Goal: Information Seeking & Learning: Compare options

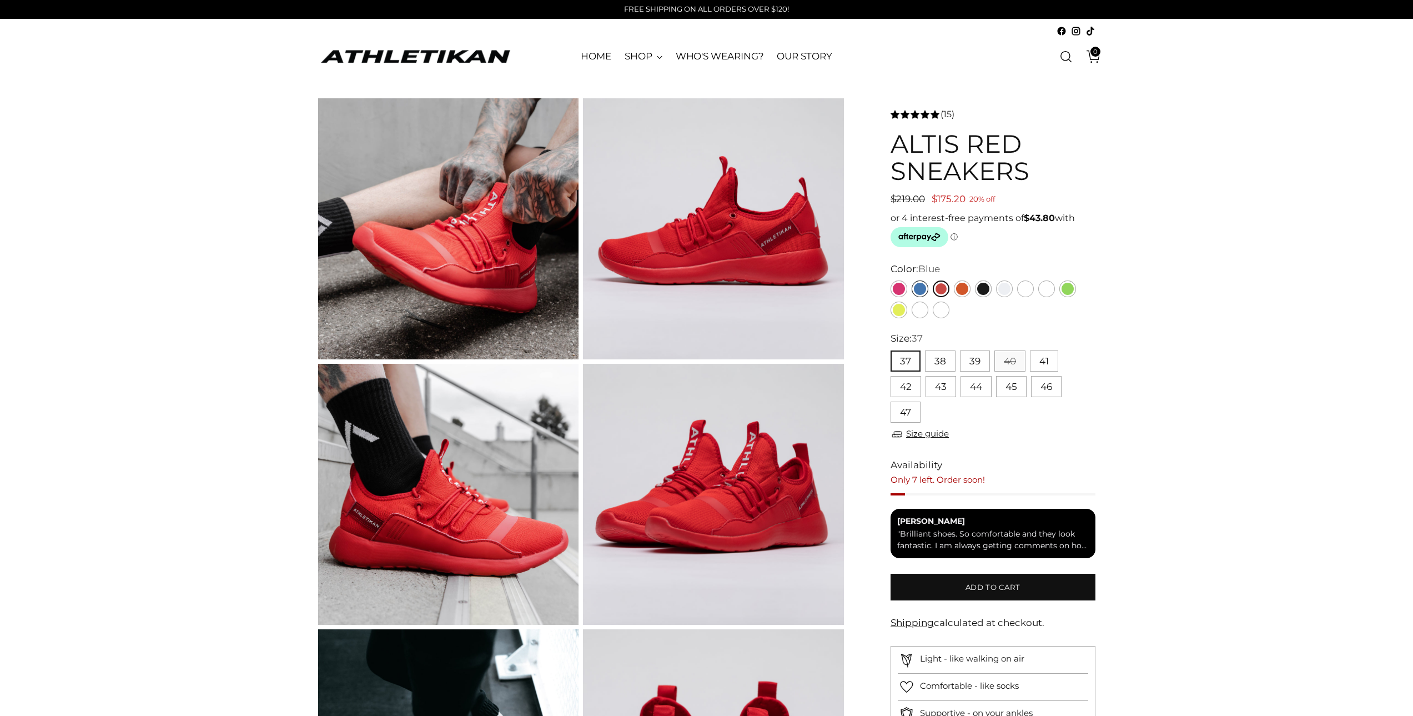
click at [920, 287] on link "Blue" at bounding box center [920, 288] width 17 height 17
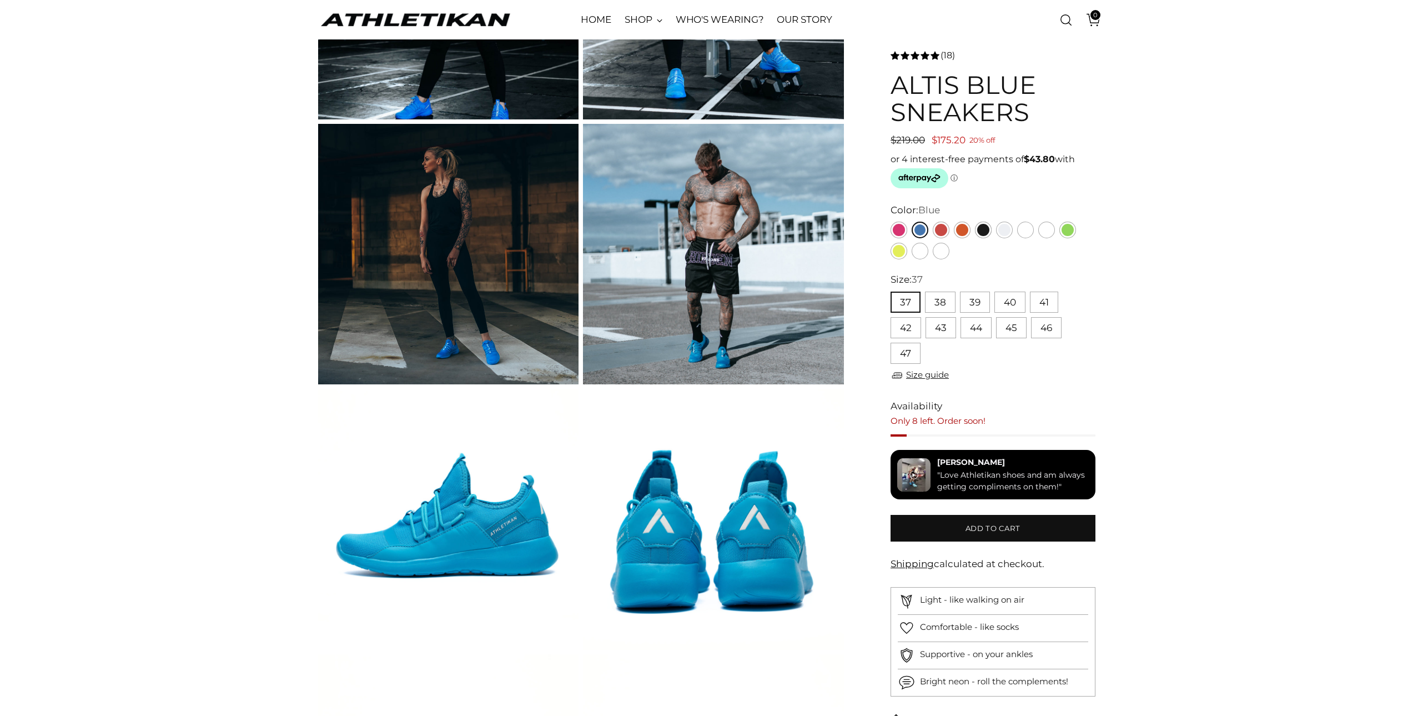
scroll to position [444, 0]
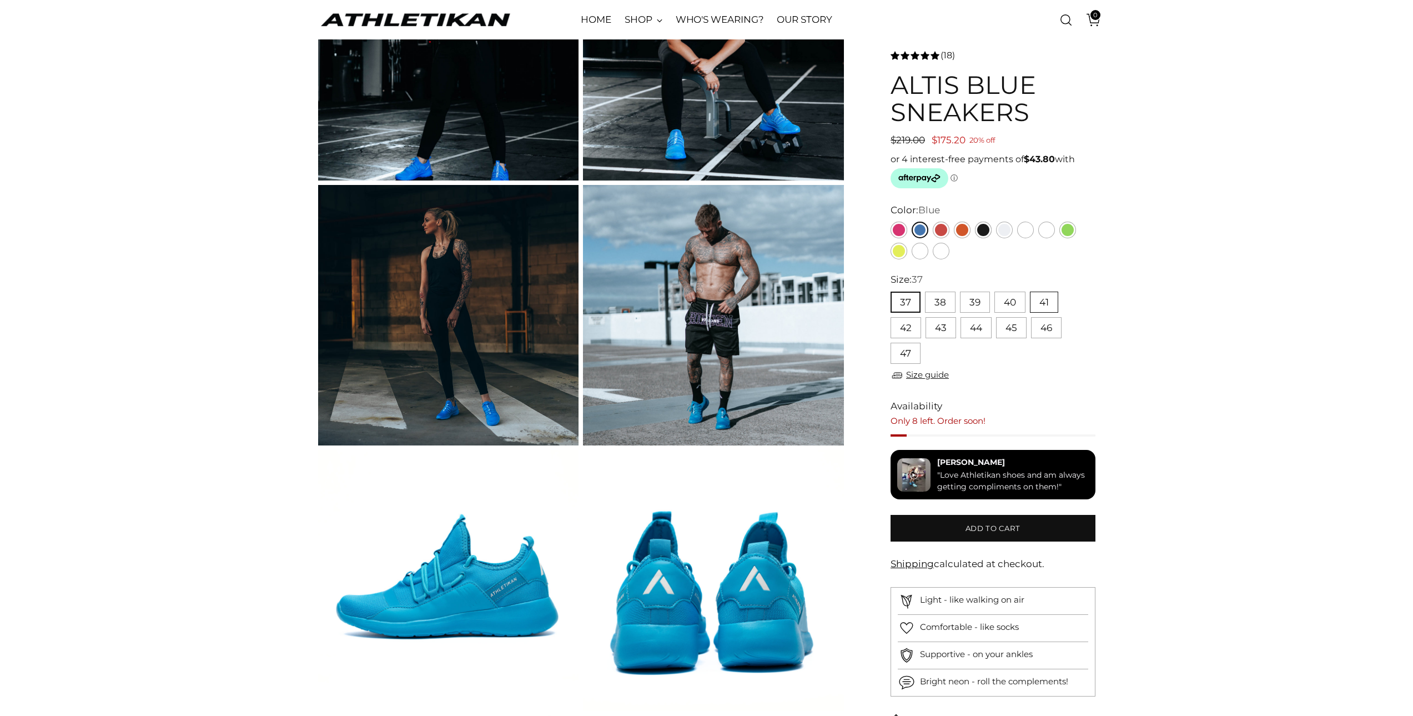
click at [1042, 305] on button "41" at bounding box center [1044, 301] width 28 height 21
click at [941, 228] on link "Red" at bounding box center [941, 230] width 17 height 17
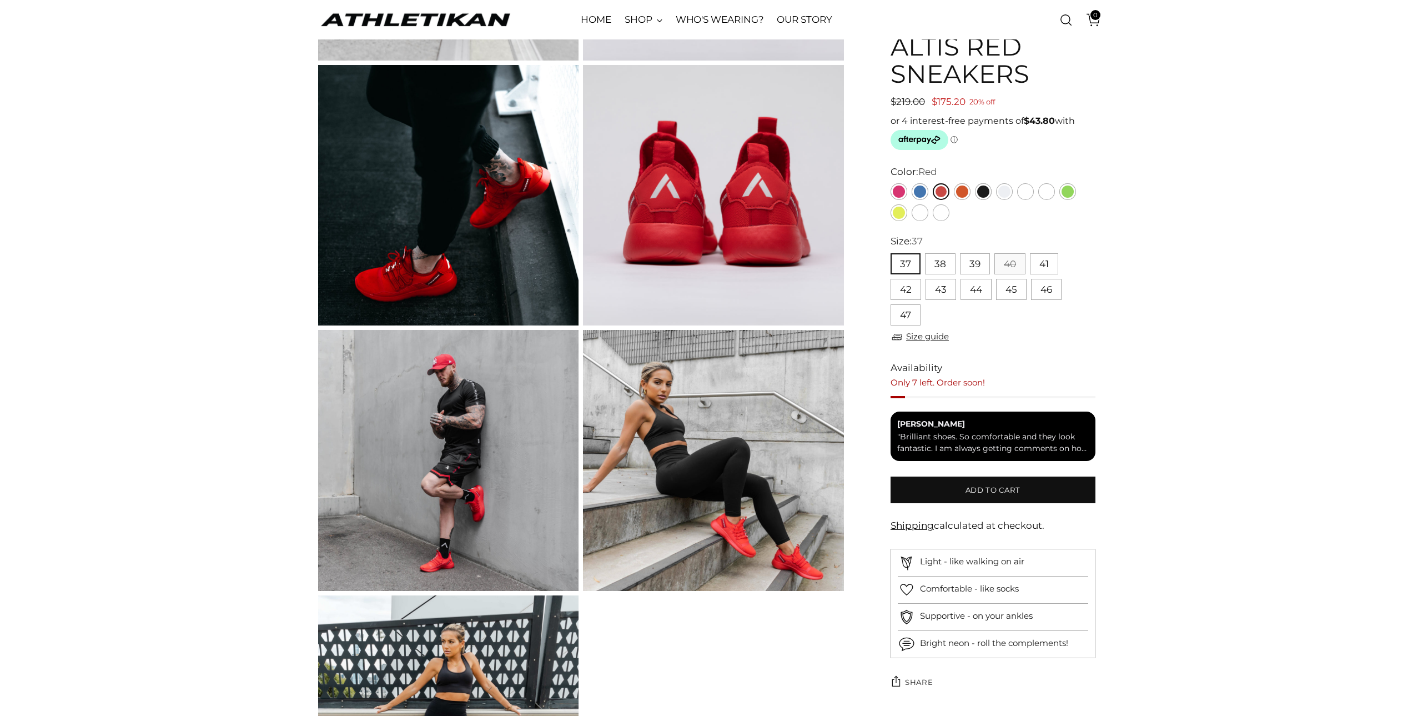
scroll to position [611, 0]
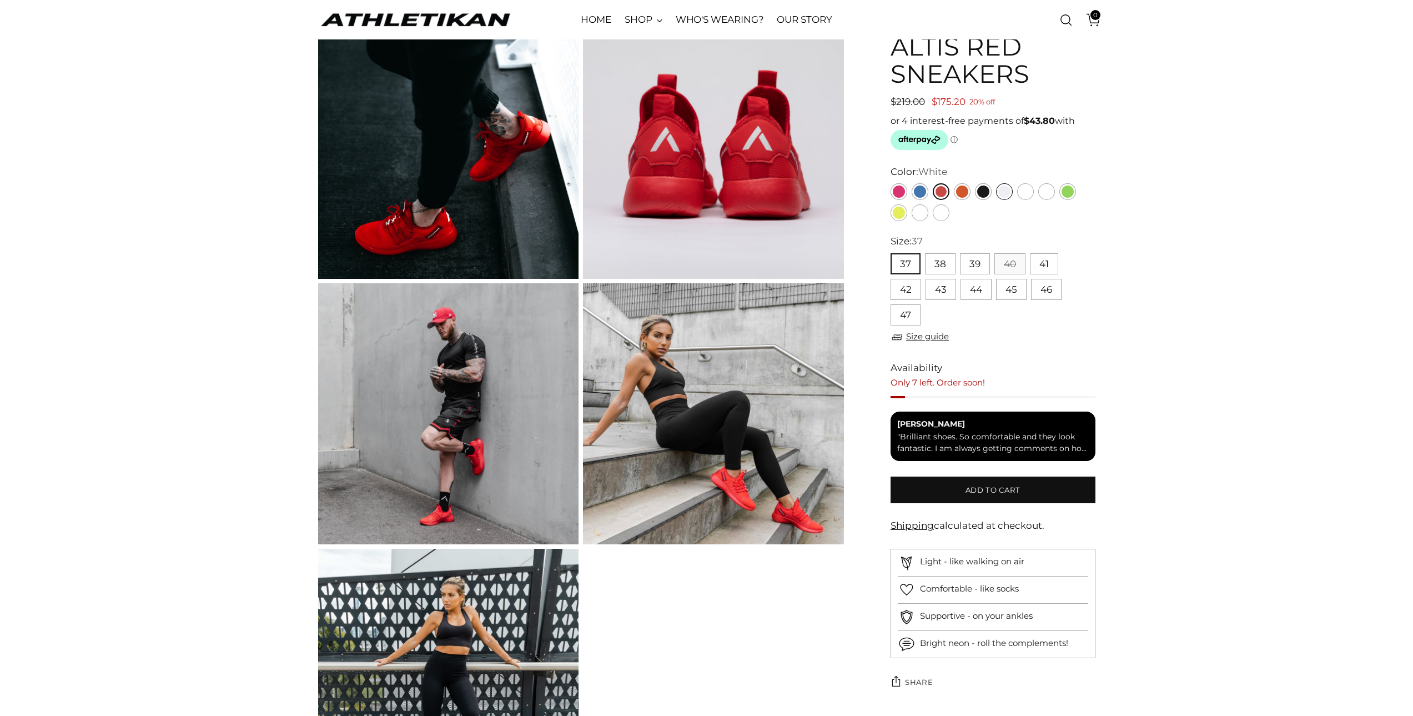
click at [1007, 191] on link "White" at bounding box center [1004, 191] width 17 height 17
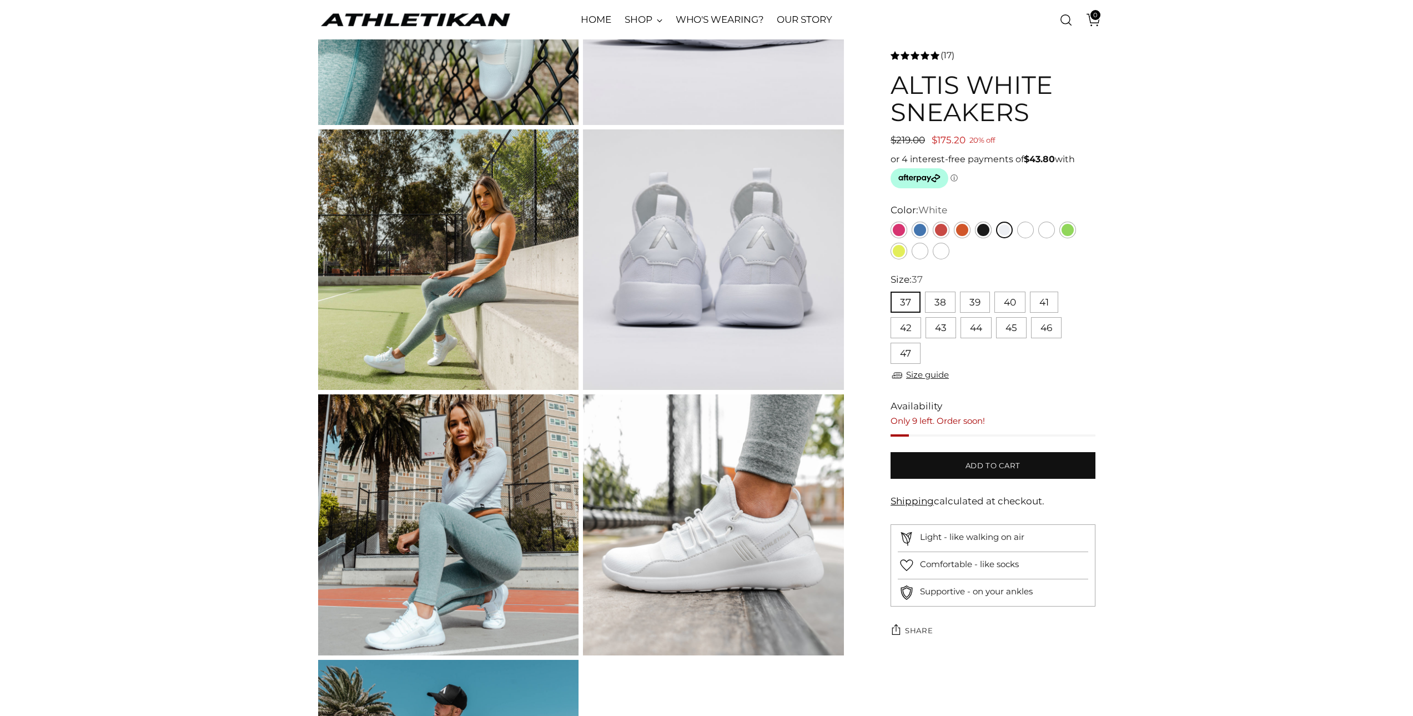
scroll to position [777, 0]
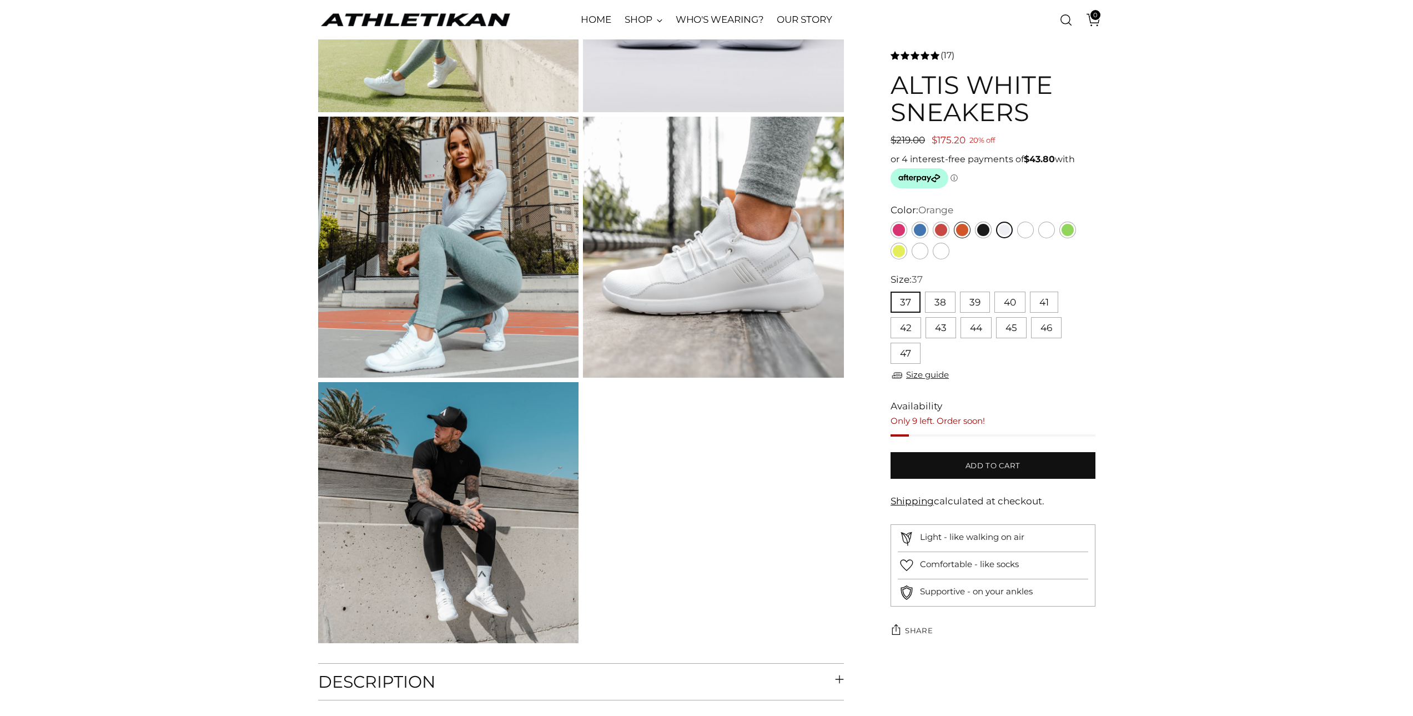
click at [960, 232] on link "Orange" at bounding box center [962, 230] width 17 height 17
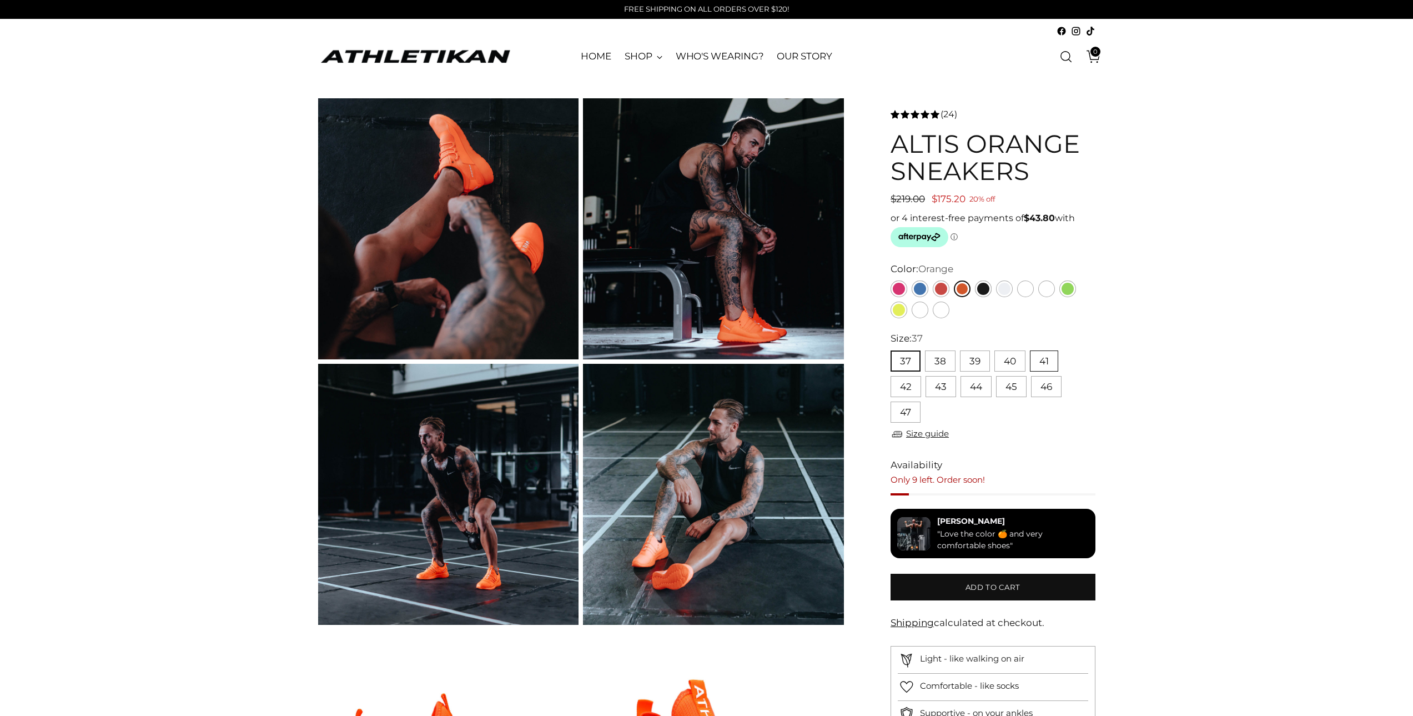
click at [1045, 365] on button "41" at bounding box center [1044, 360] width 28 height 21
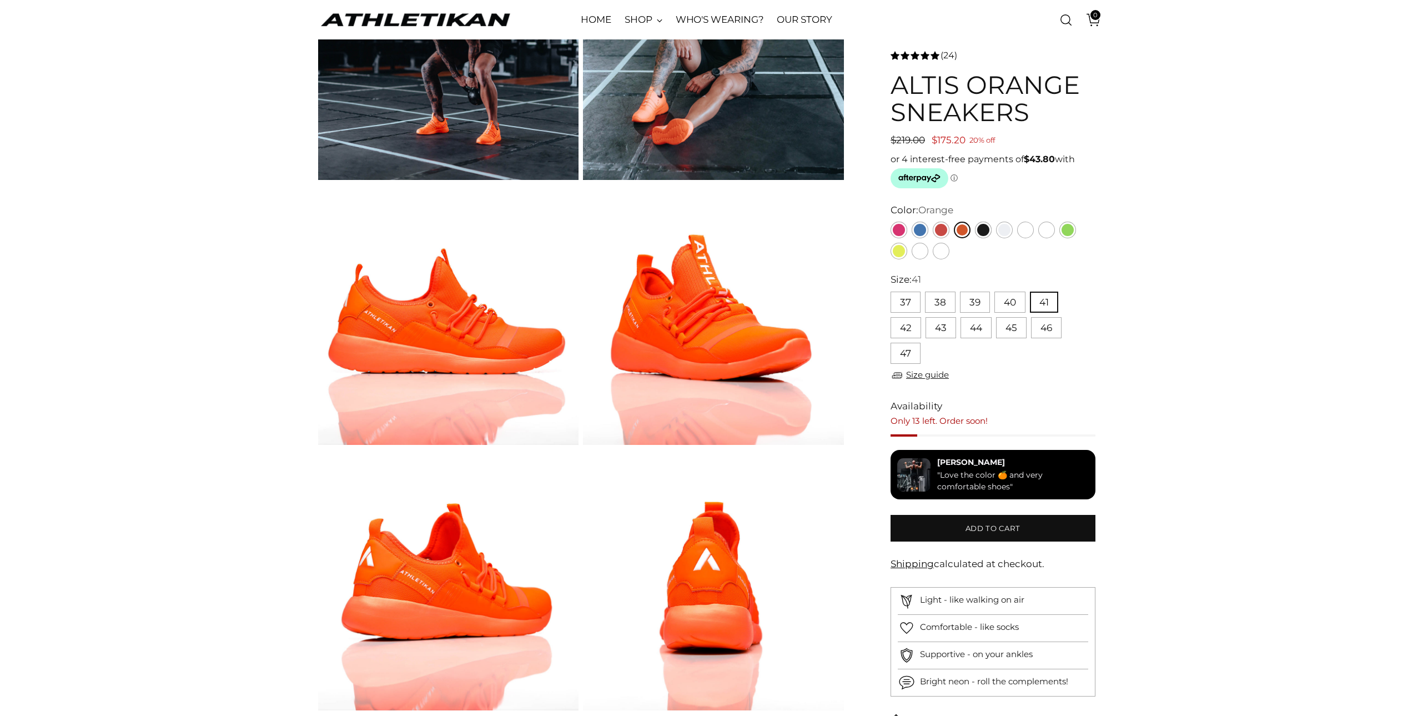
scroll to position [444, 0]
click at [1064, 232] on link "Green" at bounding box center [1067, 230] width 17 height 17
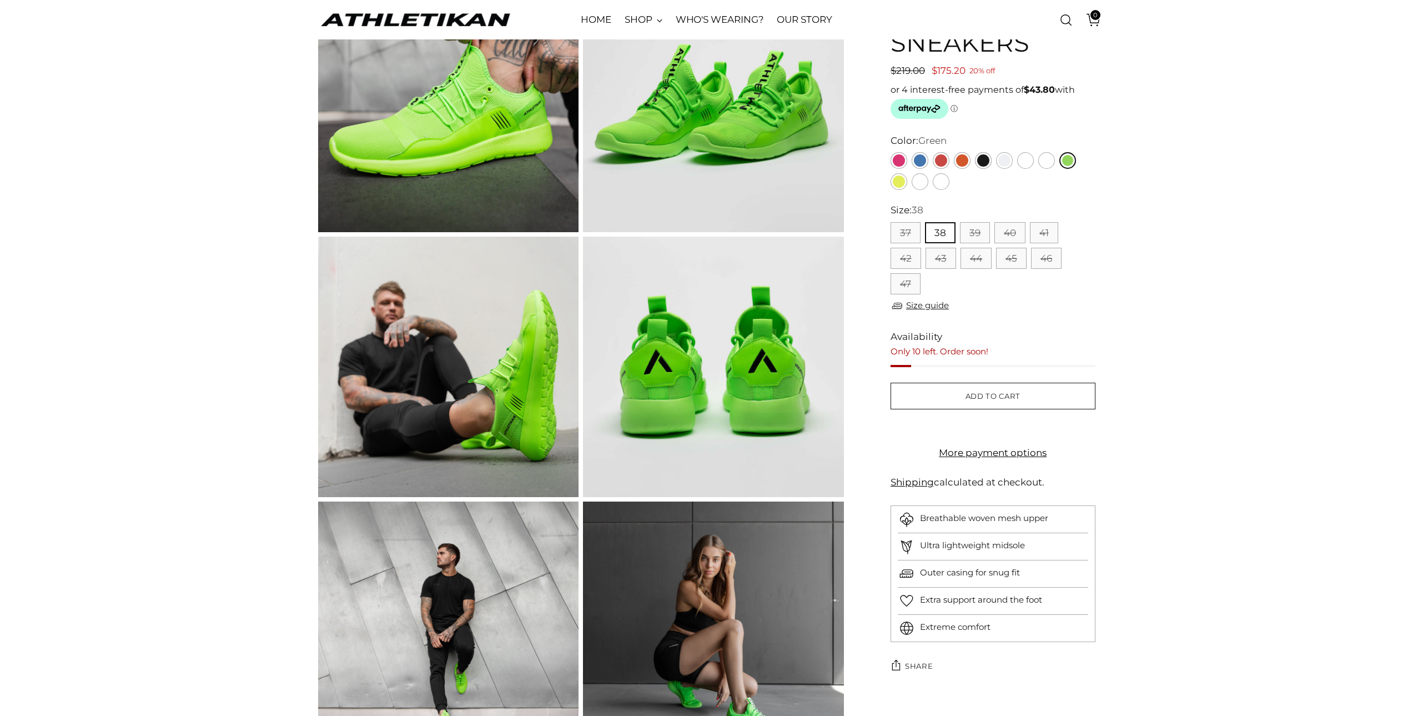
scroll to position [500, 0]
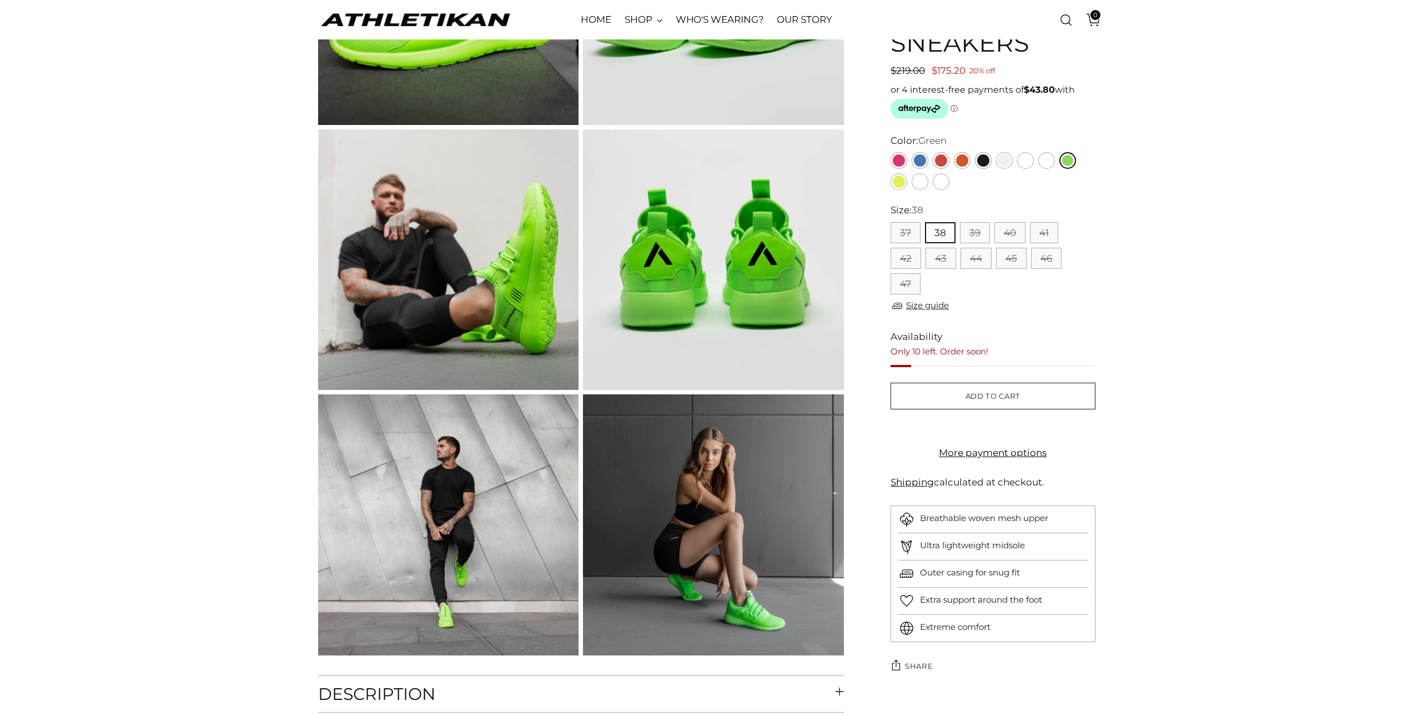
click at [463, 592] on img at bounding box center [448, 524] width 261 height 261
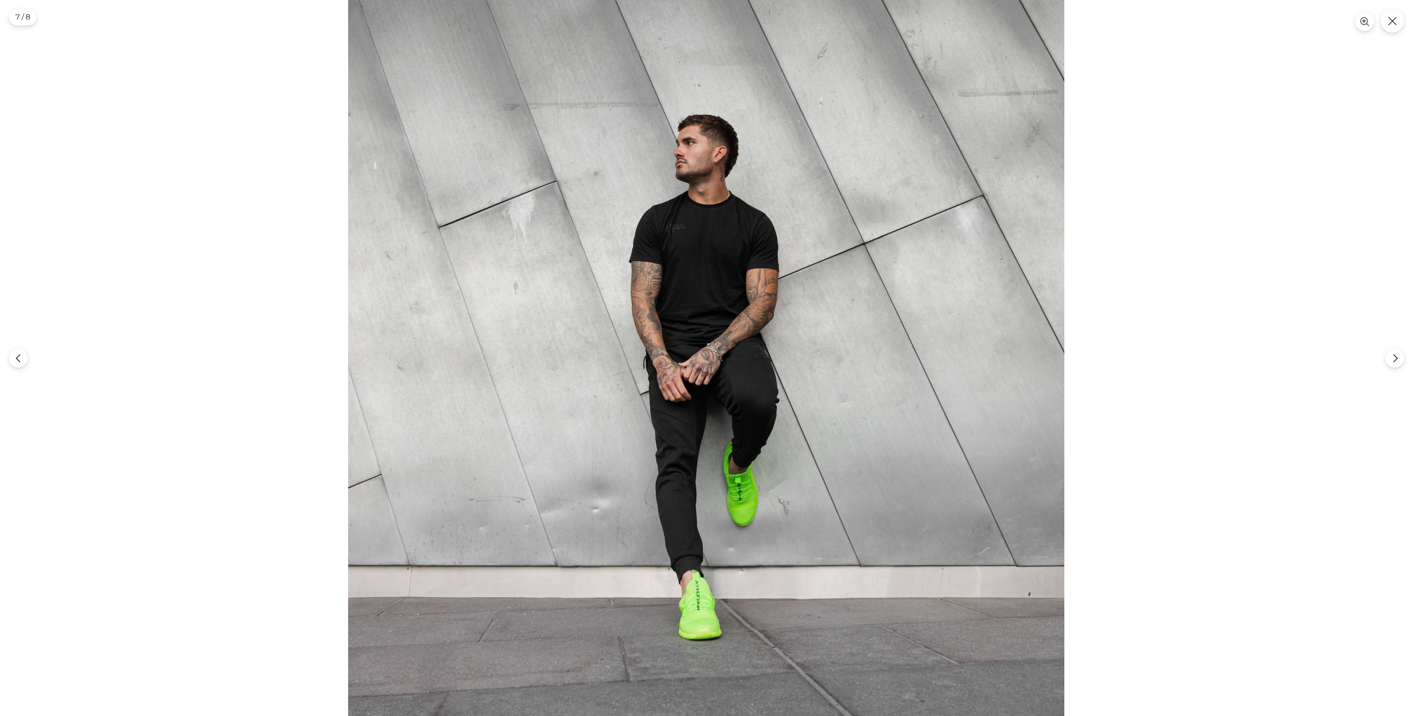
click at [729, 493] on img at bounding box center [706, 358] width 716 height 716
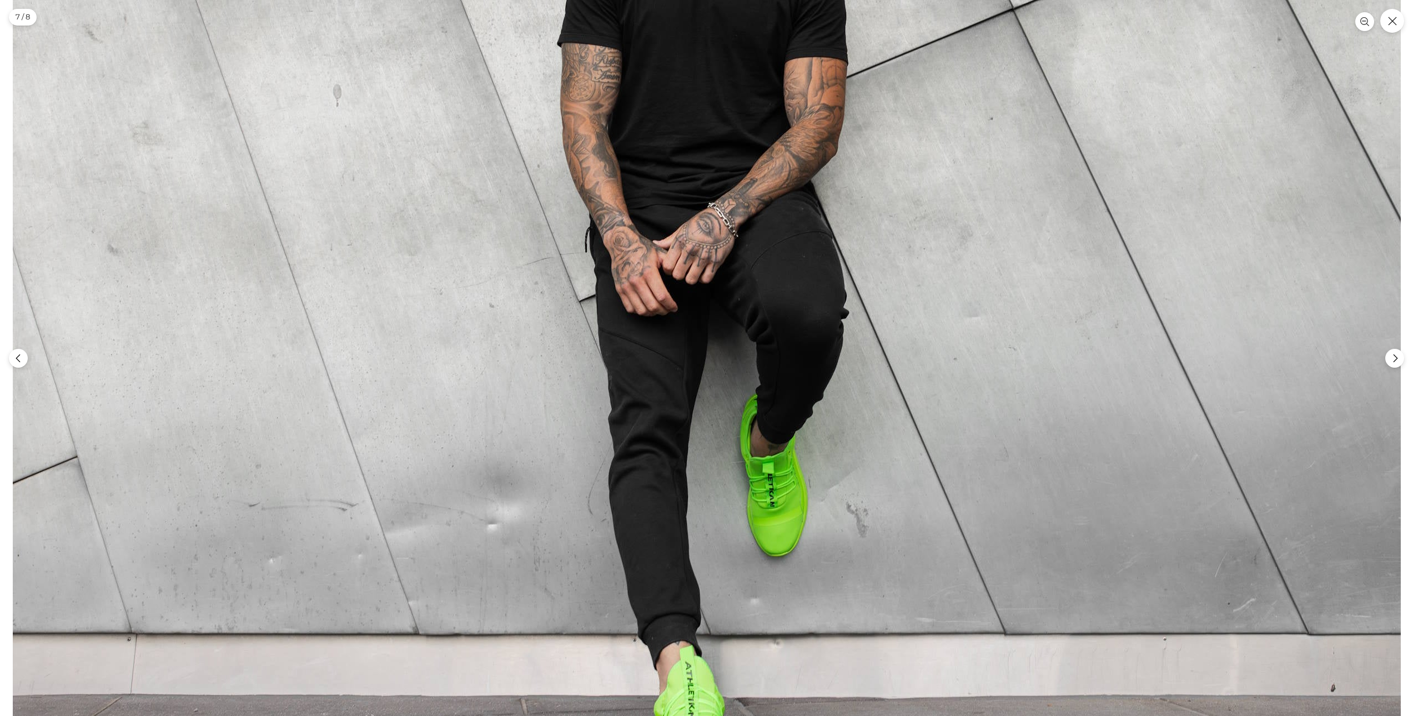
click at [729, 493] on img at bounding box center [707, 231] width 1388 height 1387
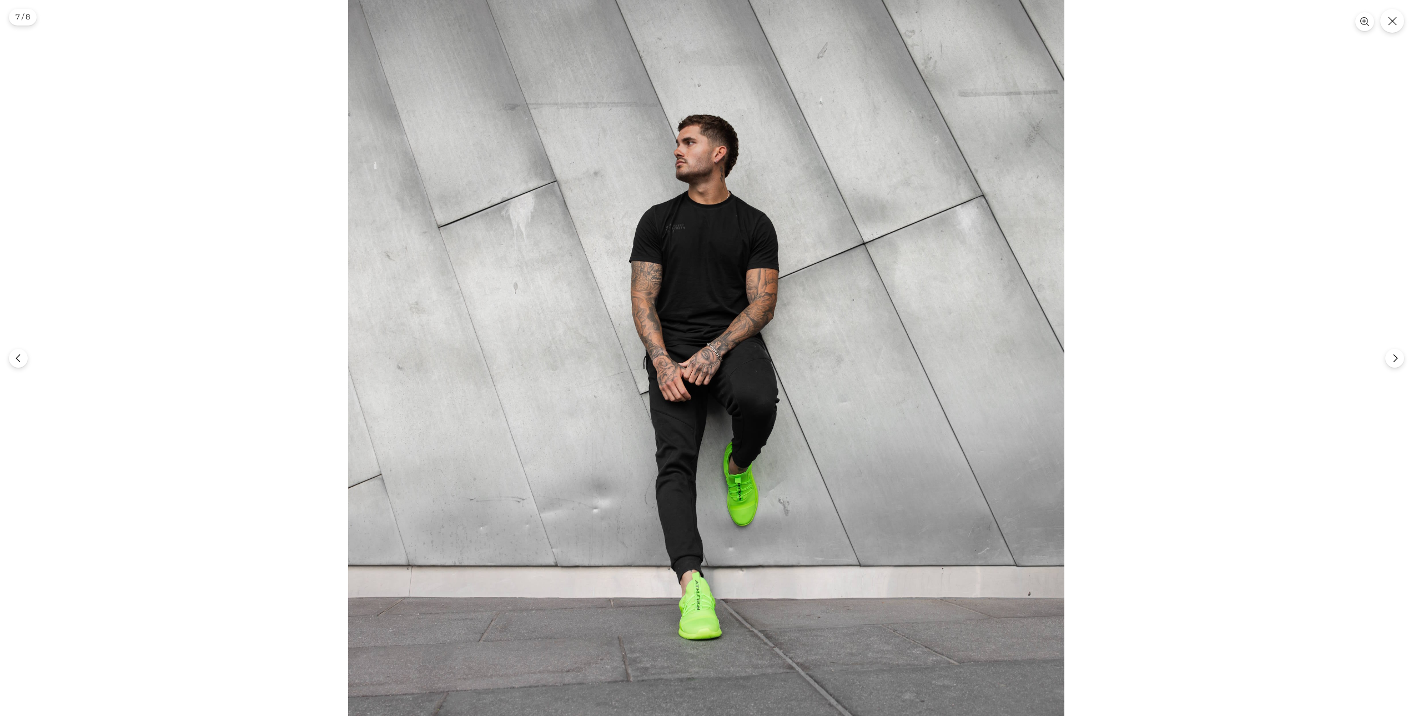
click at [729, 493] on img at bounding box center [706, 358] width 716 height 716
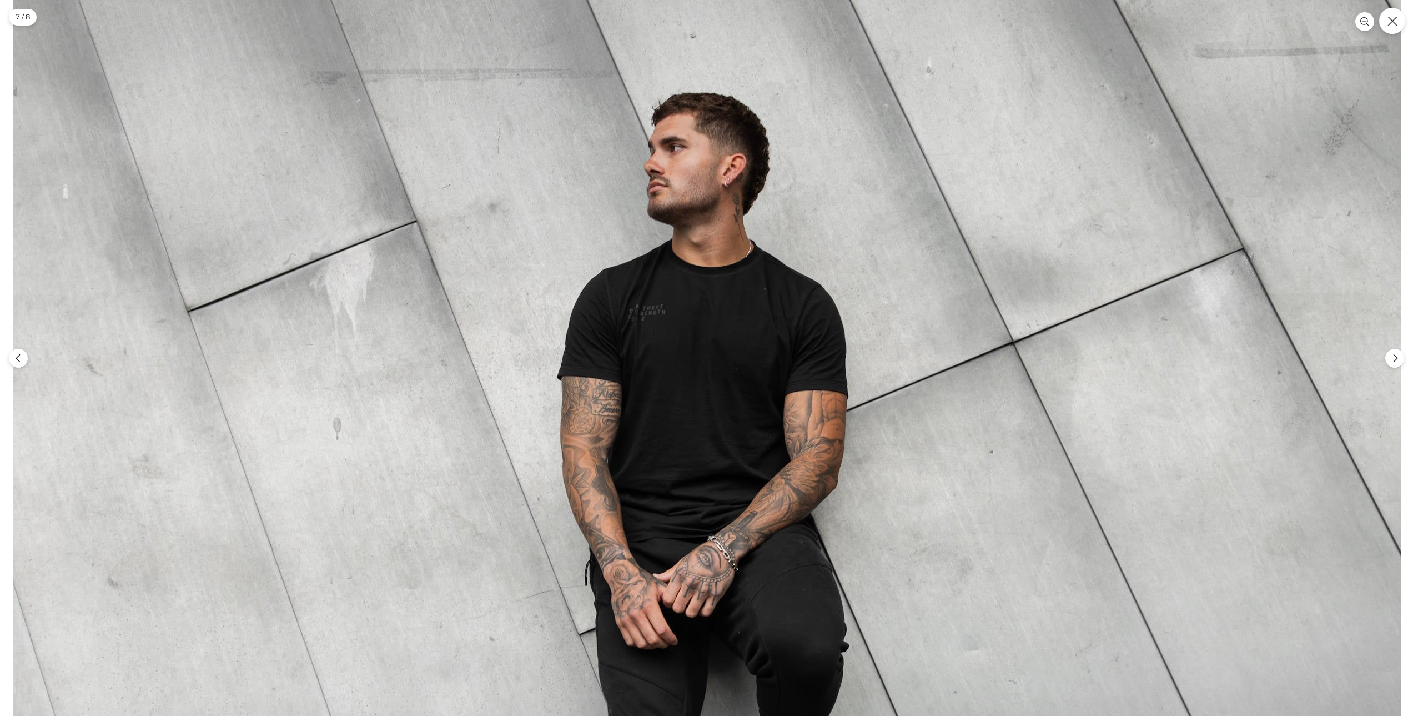
click at [1395, 26] on icon "Close" at bounding box center [1392, 21] width 10 height 10
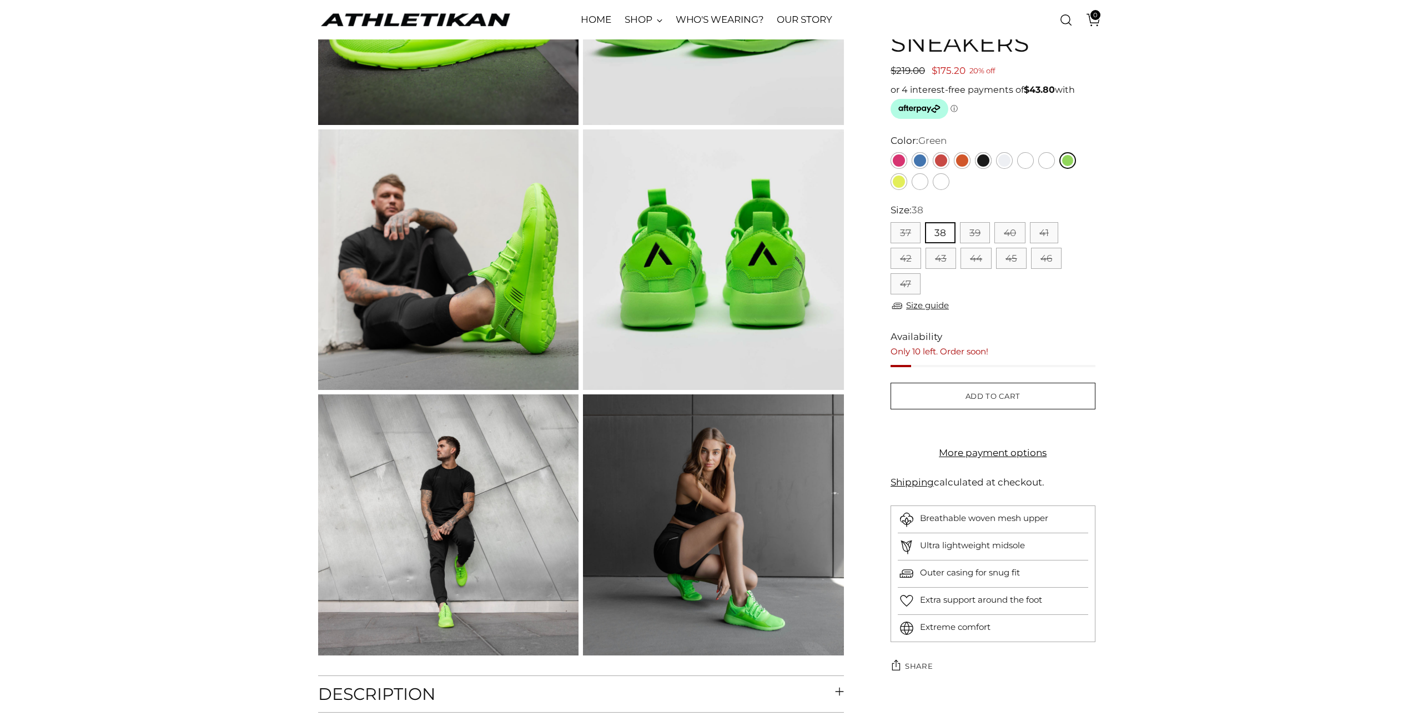
click at [763, 620] on img at bounding box center [713, 524] width 261 height 261
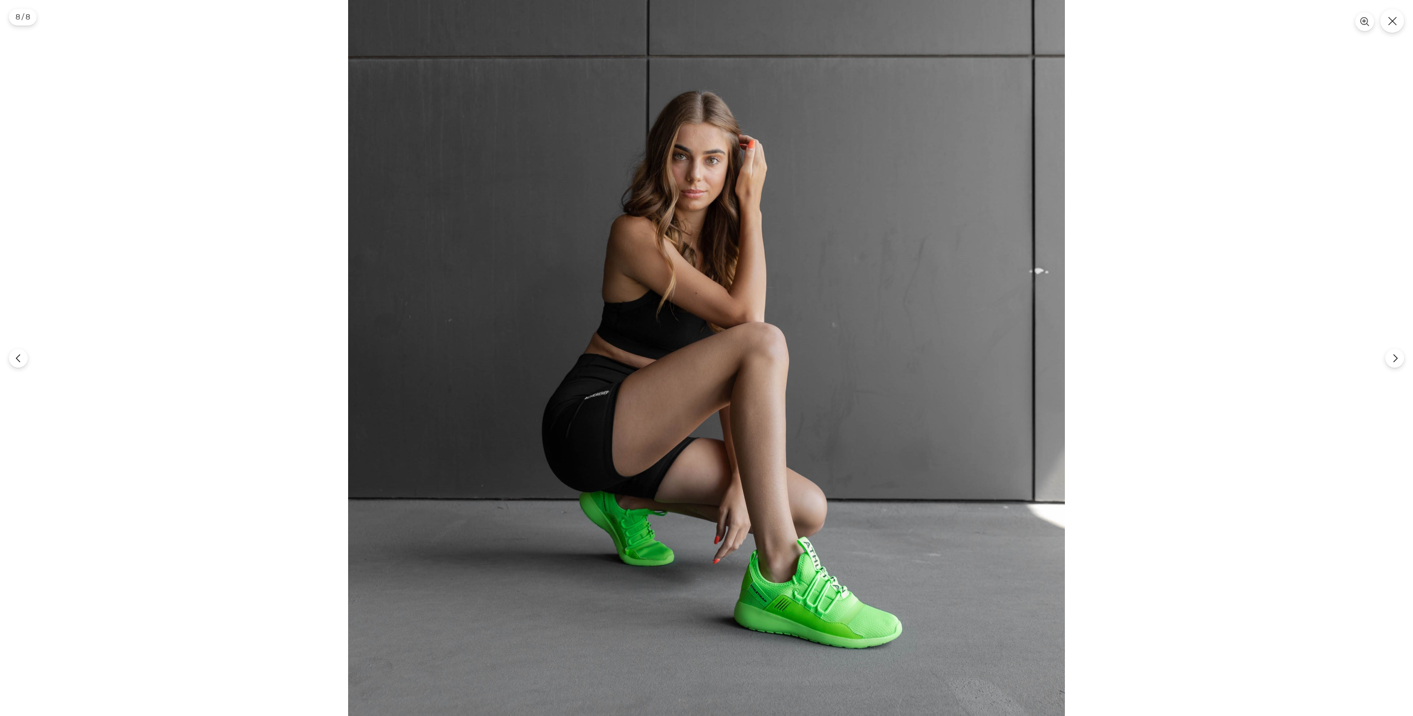
click at [657, 510] on img at bounding box center [706, 358] width 717 height 716
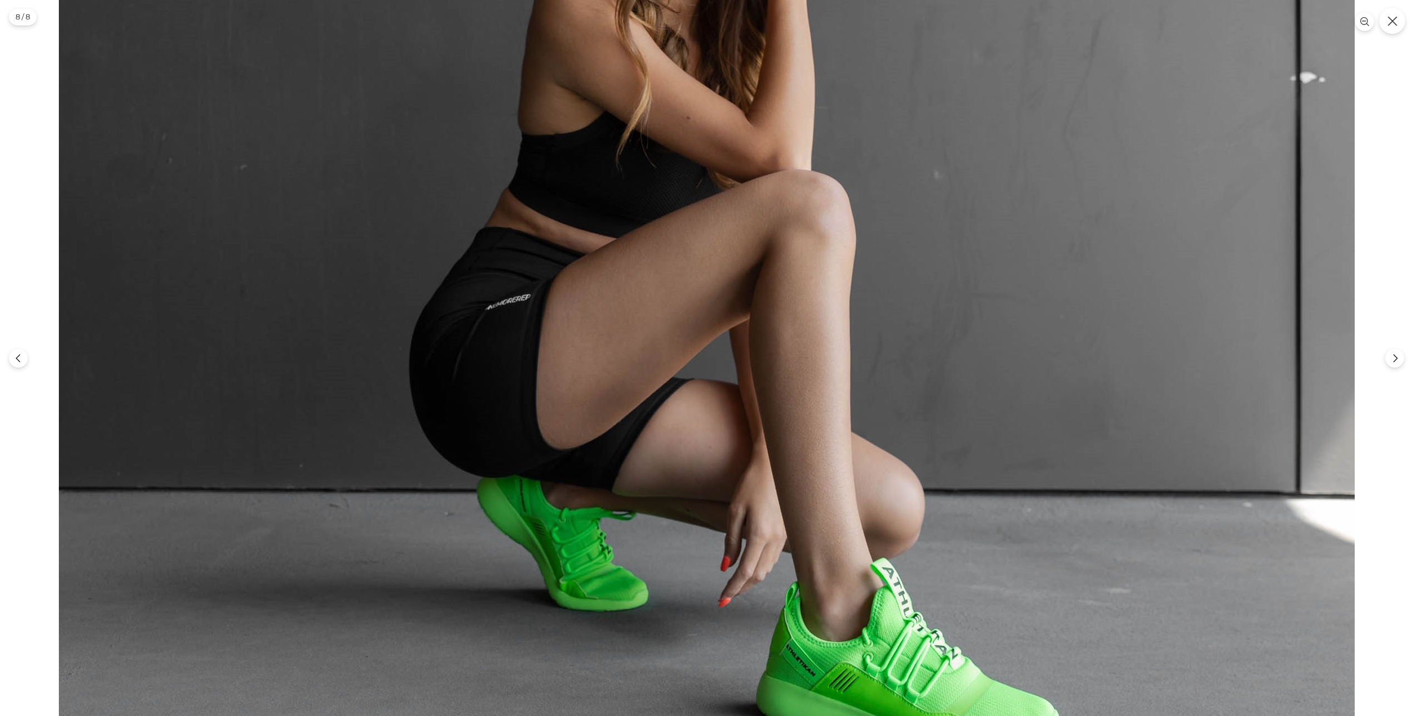
click at [1390, 18] on icon "Close" at bounding box center [1392, 21] width 10 height 10
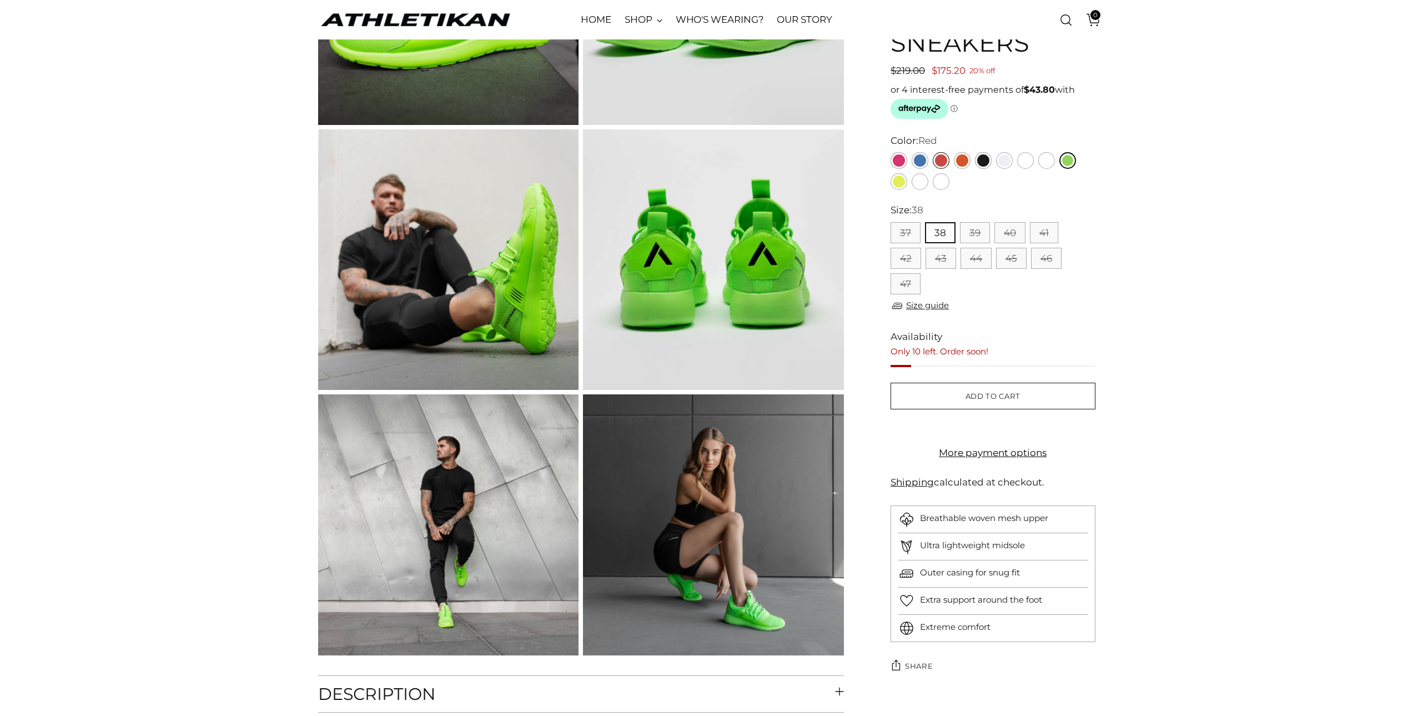
click at [942, 159] on link "Red" at bounding box center [941, 160] width 17 height 17
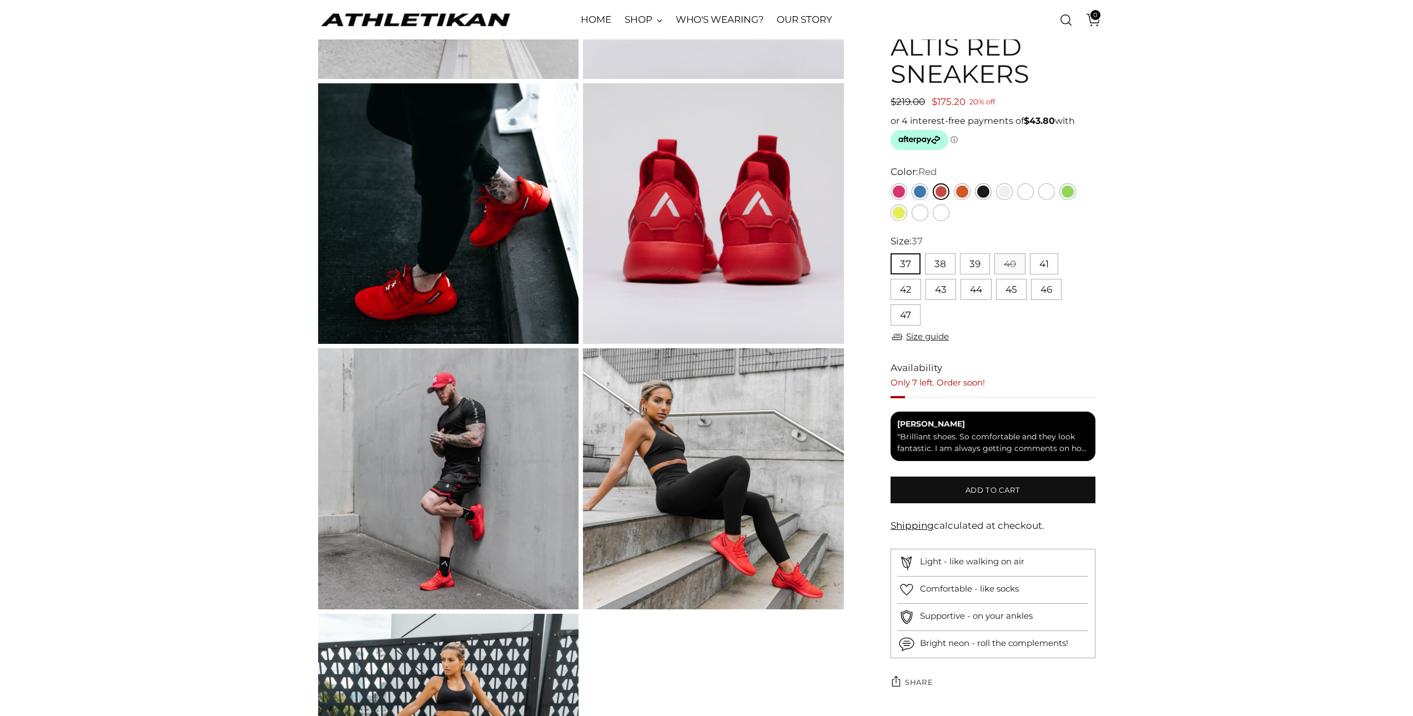
scroll to position [555, 0]
